Goal: Transaction & Acquisition: Purchase product/service

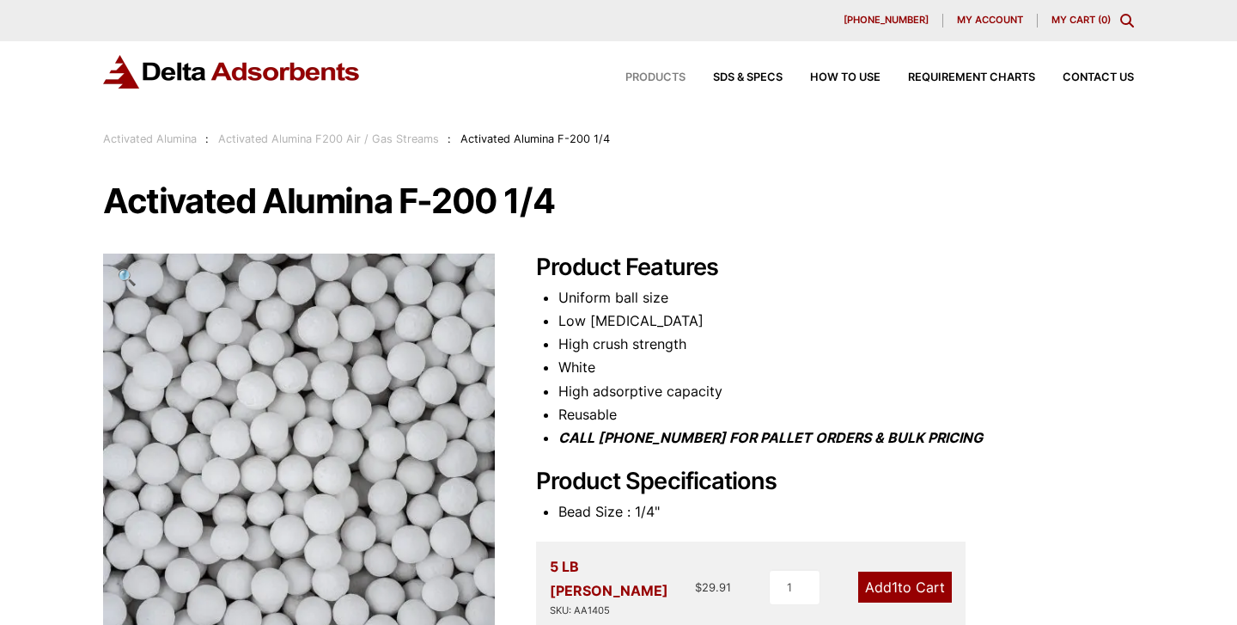
click at [646, 76] on span "Products" at bounding box center [656, 77] width 60 height 11
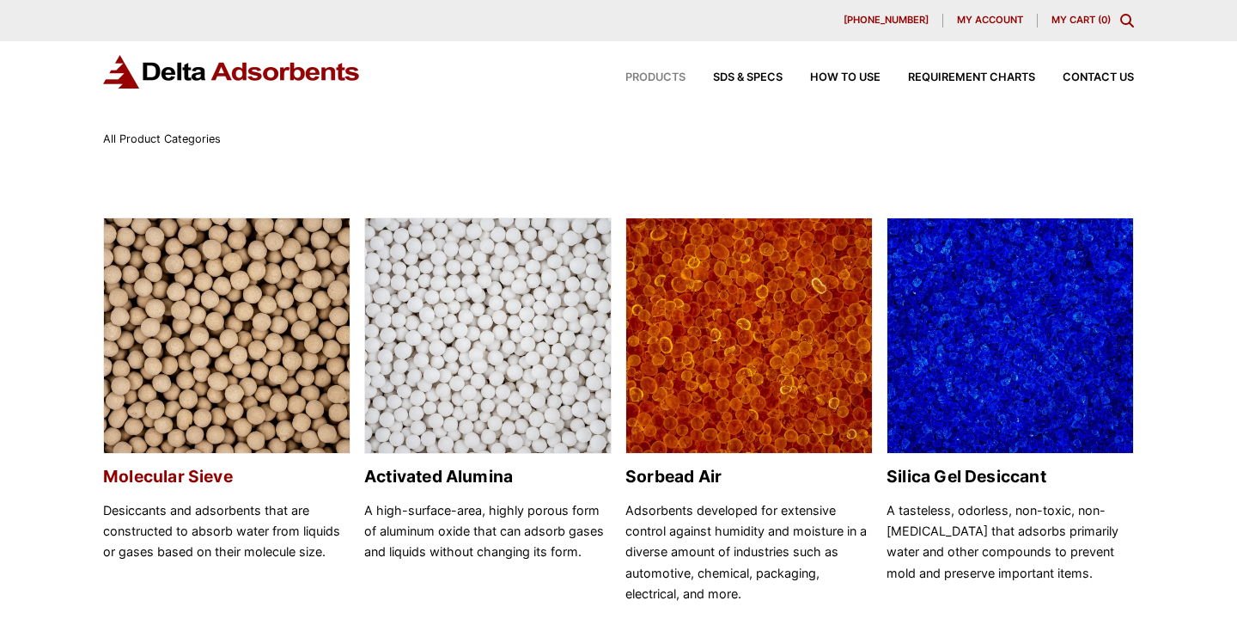
click at [197, 362] on img at bounding box center [227, 336] width 246 height 236
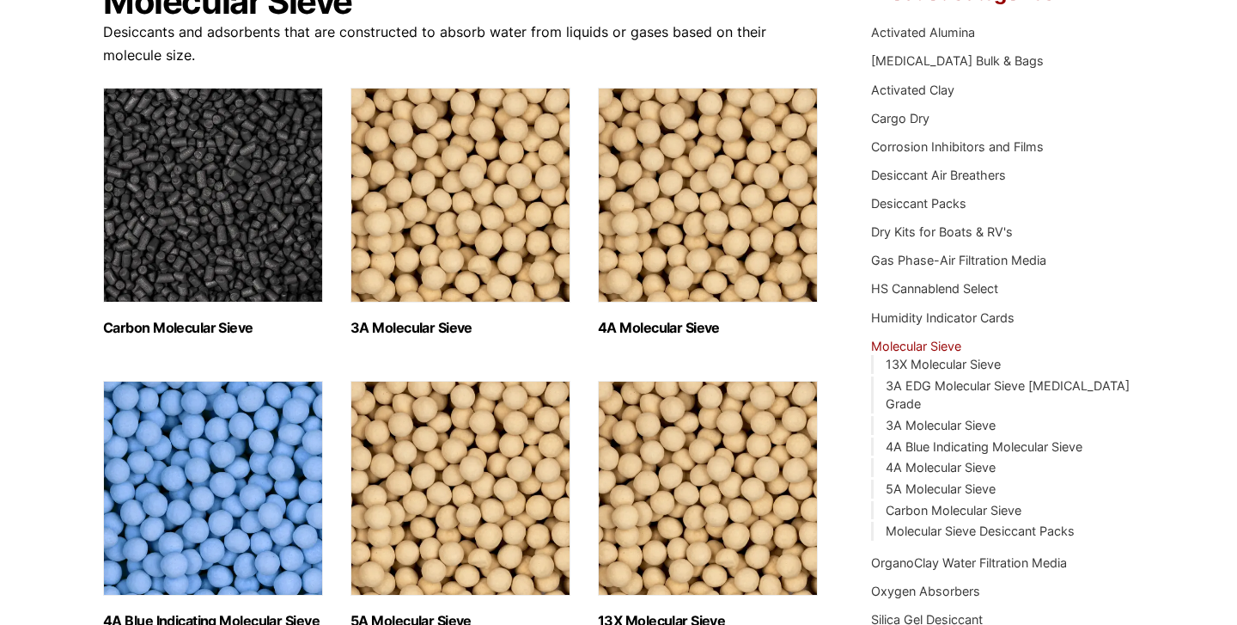
scroll to position [216, 0]
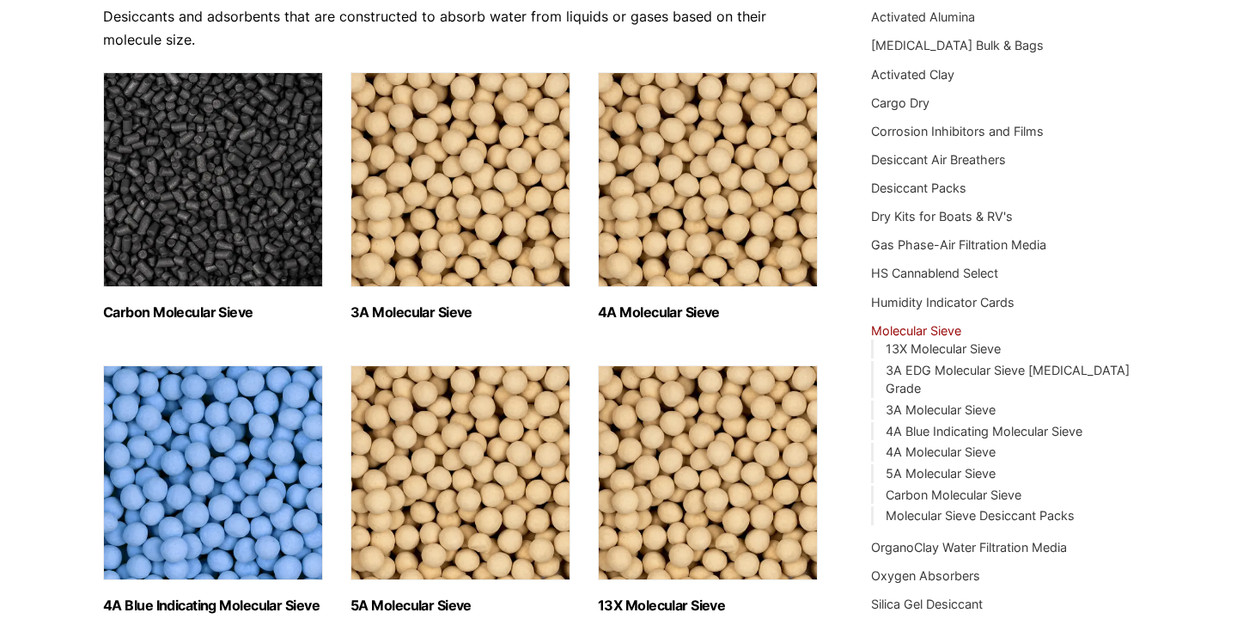
click at [544, 203] on img "Visit product category 3A Molecular Sieve" at bounding box center [461, 179] width 220 height 215
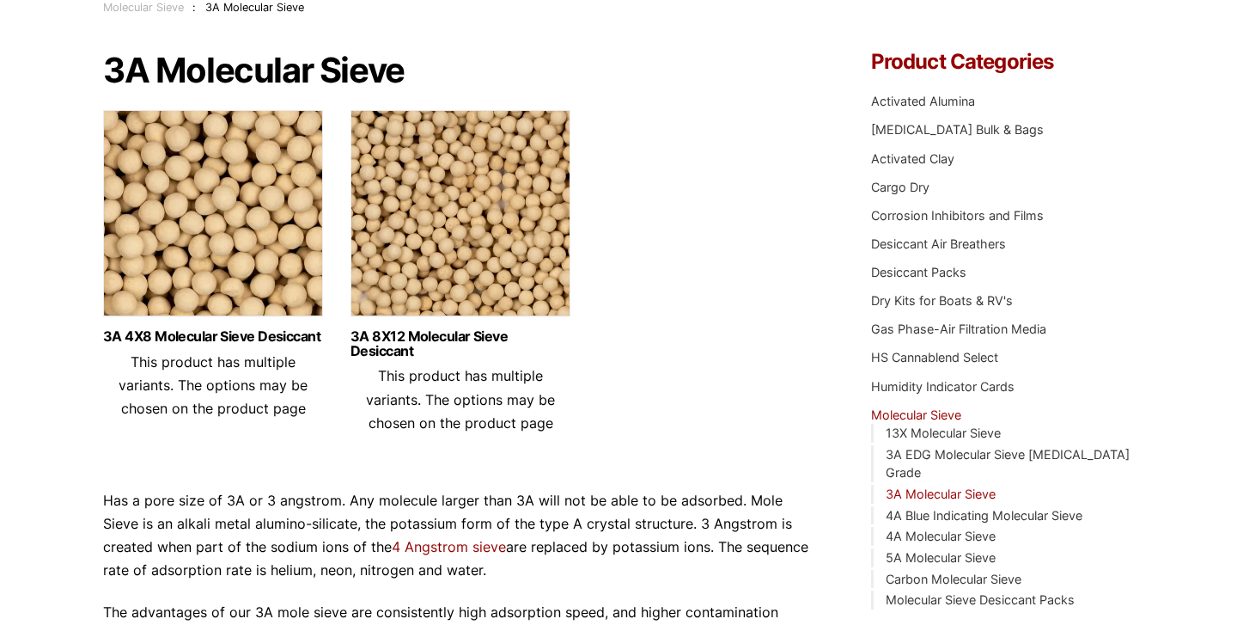
scroll to position [239, 0]
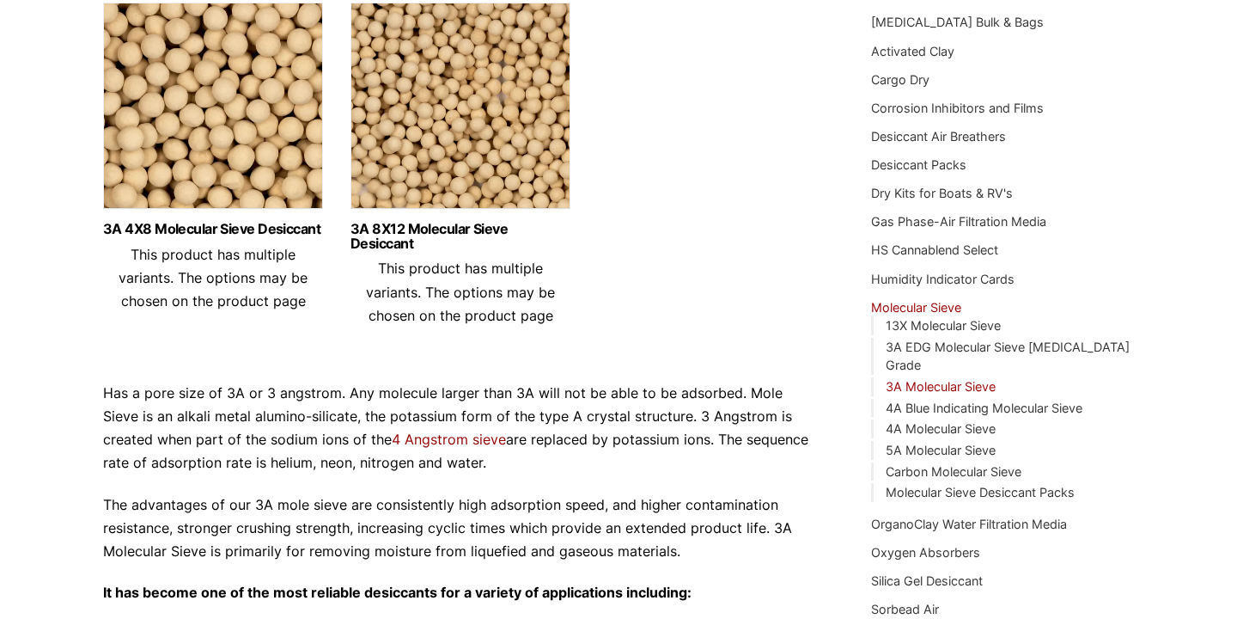
click at [421, 13] on img at bounding box center [461, 110] width 220 height 215
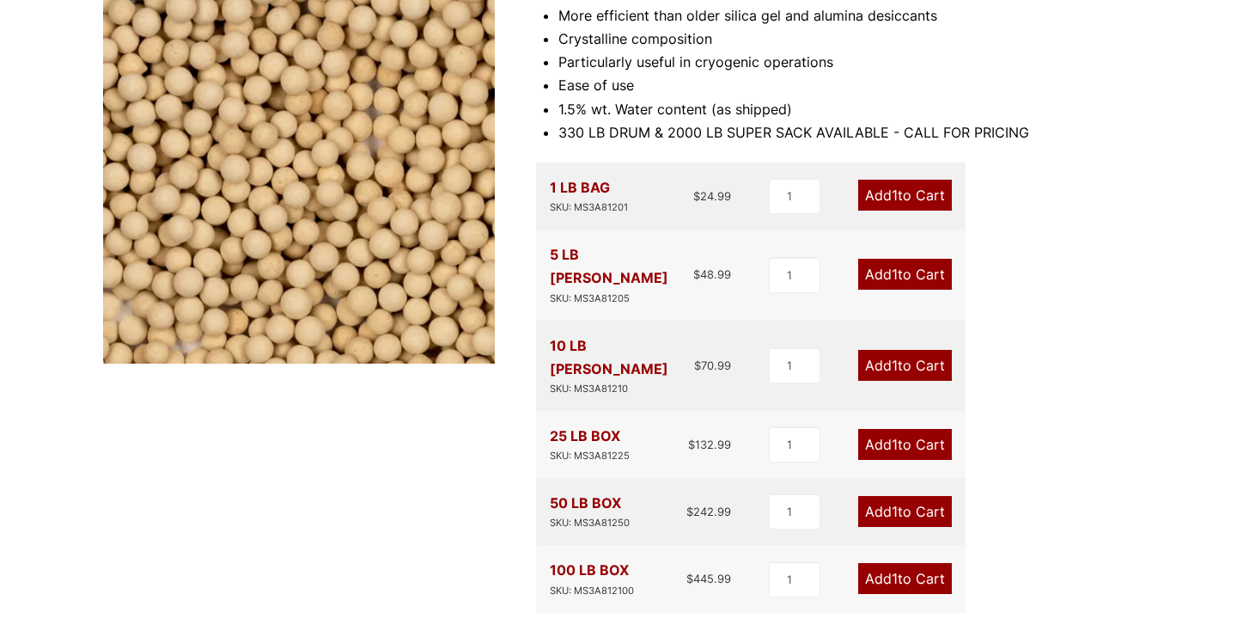
scroll to position [278, 0]
